Goal: Task Accomplishment & Management: Use online tool/utility

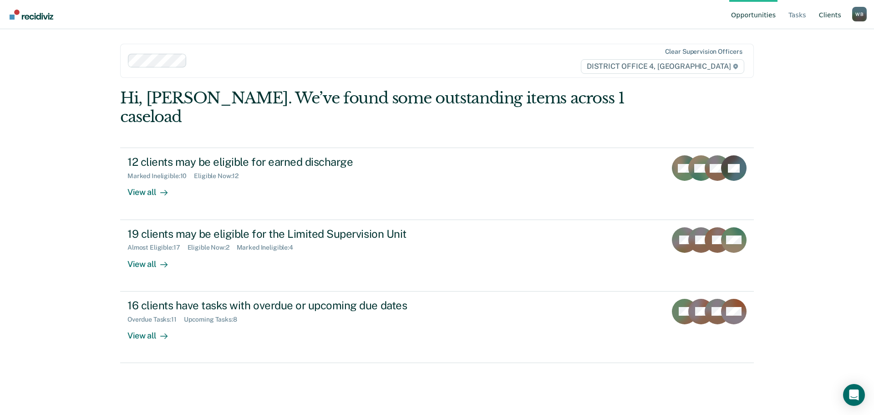
click at [830, 18] on link "Client s" at bounding box center [830, 14] width 26 height 29
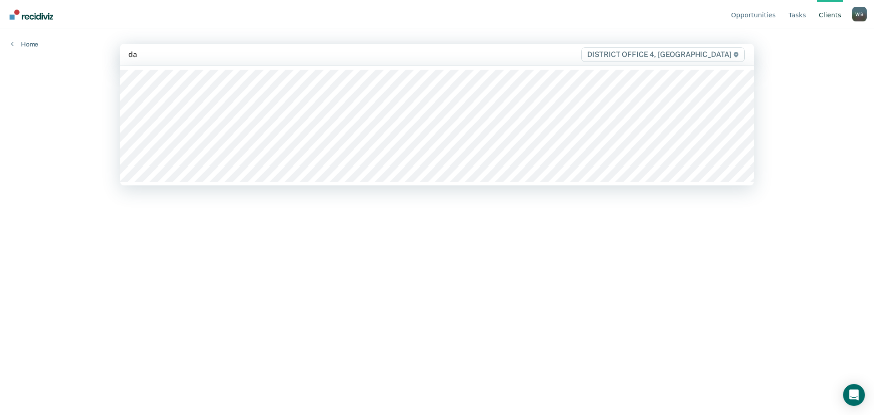
type input "[PERSON_NAME]"
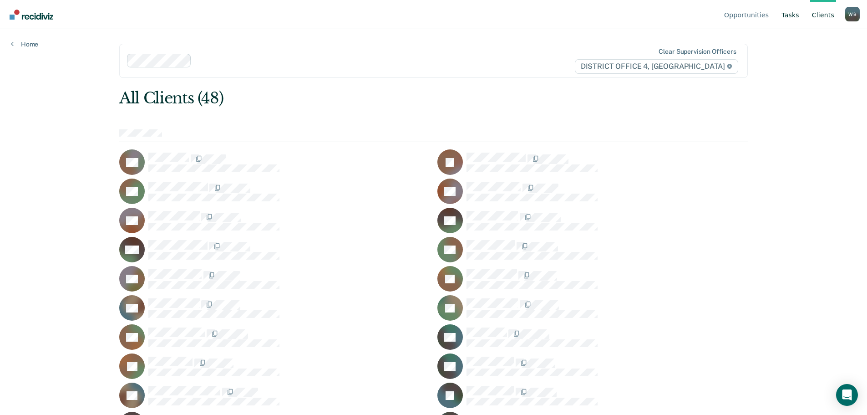
click at [795, 15] on link "Tasks" at bounding box center [789, 14] width 21 height 29
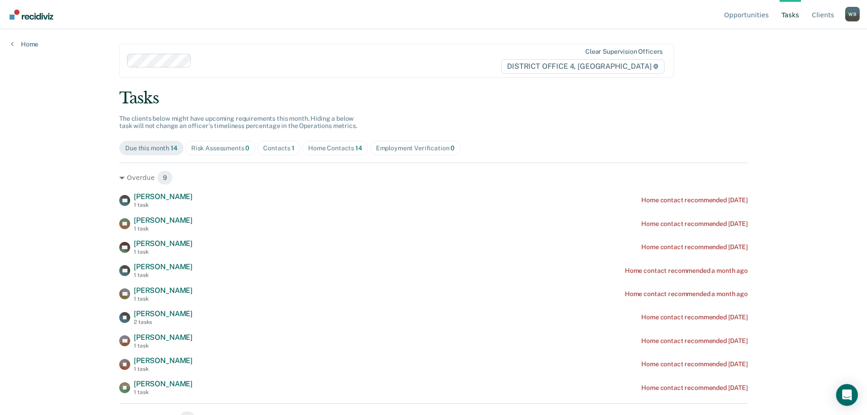
click at [307, 152] on span "Home Contacts 14" at bounding box center [335, 148] width 66 height 15
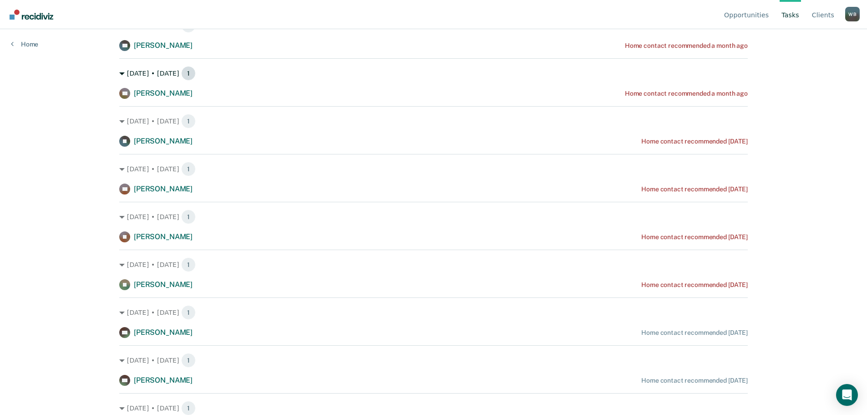
scroll to position [273, 0]
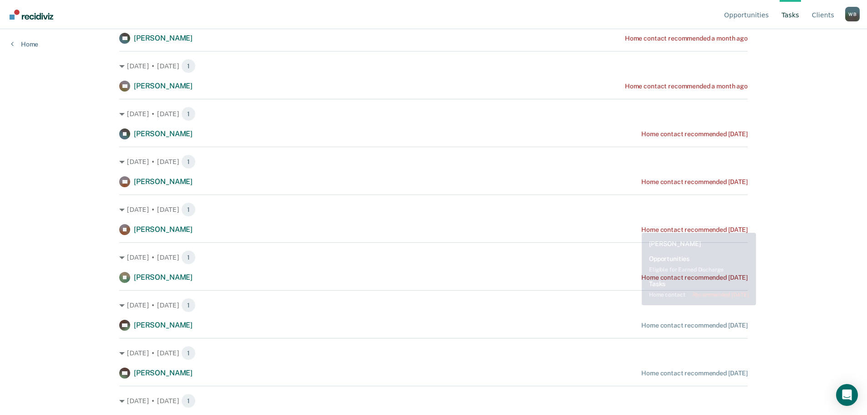
click at [641, 226] on div "Home contact recommended [DATE]" at bounding box center [694, 230] width 106 height 8
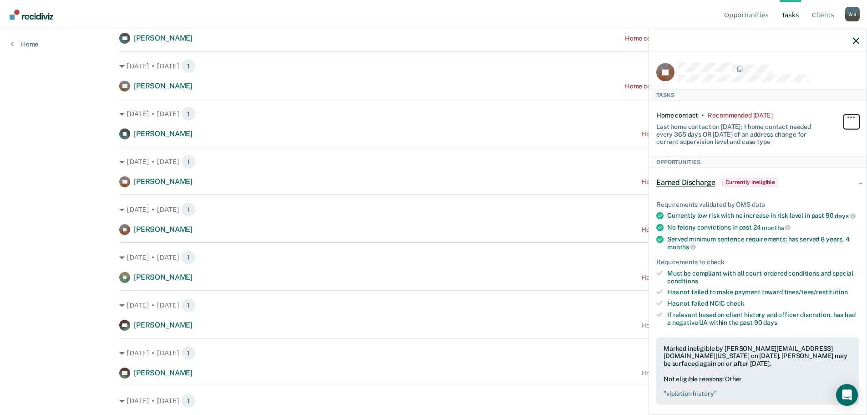
click at [849, 117] on button "button" at bounding box center [851, 121] width 15 height 15
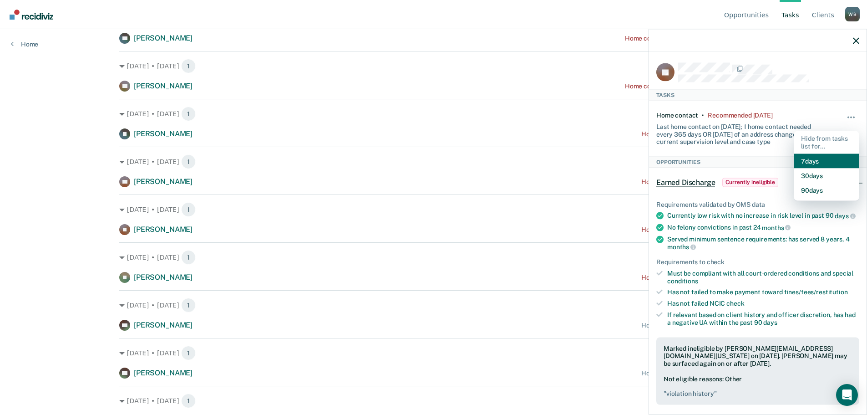
click at [805, 162] on button "7 days" at bounding box center [827, 160] width 66 height 15
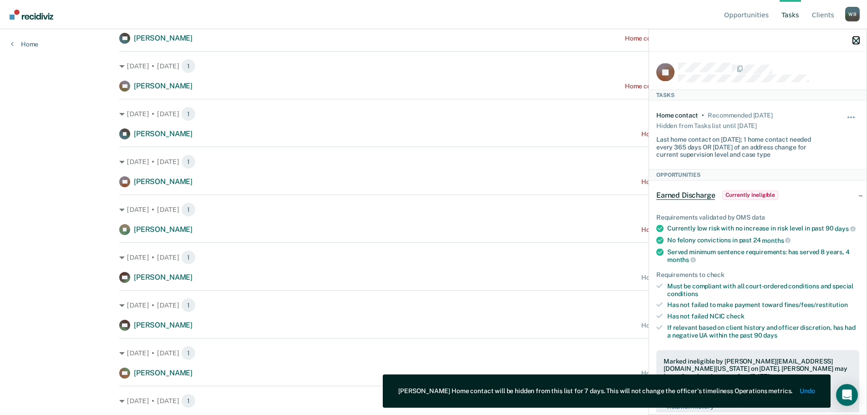
click at [855, 41] on icon "button" at bounding box center [856, 40] width 6 height 6
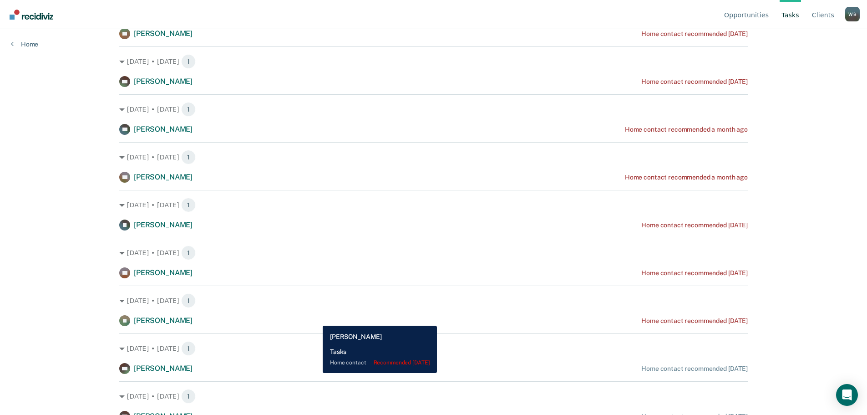
scroll to position [0, 0]
